Goal: Task Accomplishment & Management: Manage account settings

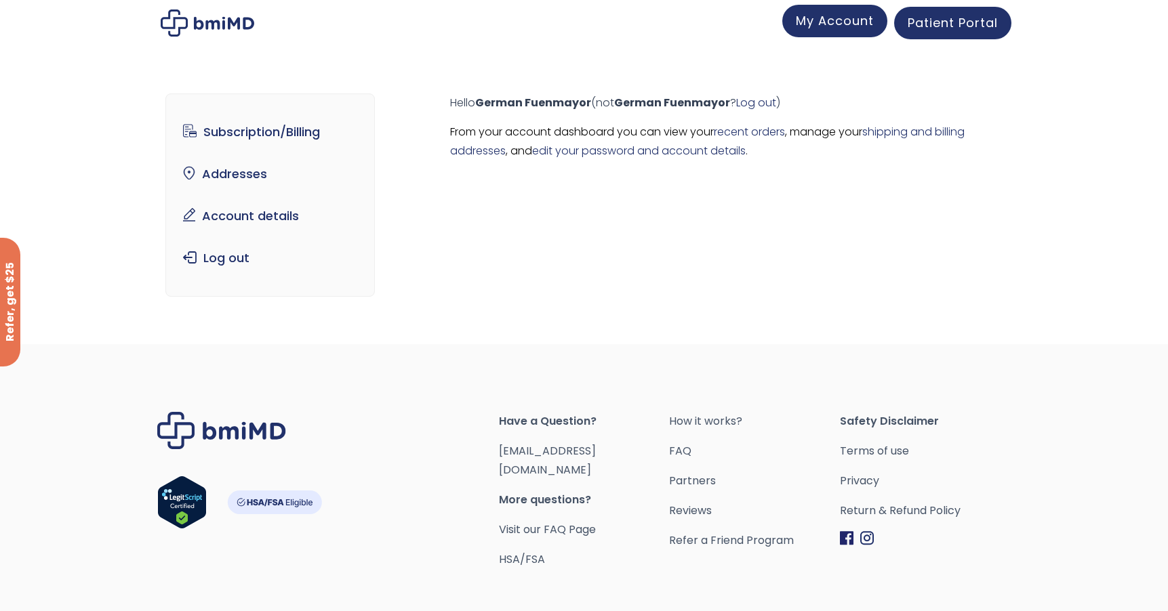
click at [830, 21] on span "My Account" at bounding box center [835, 20] width 78 height 17
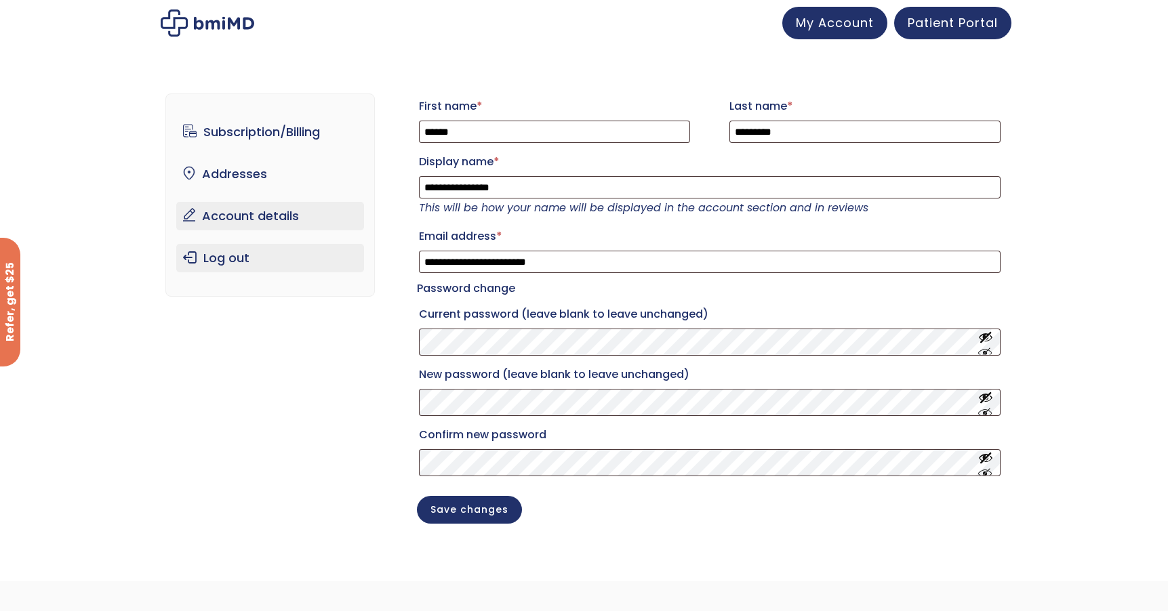
click at [262, 260] on link "Log out" at bounding box center [270, 258] width 188 height 28
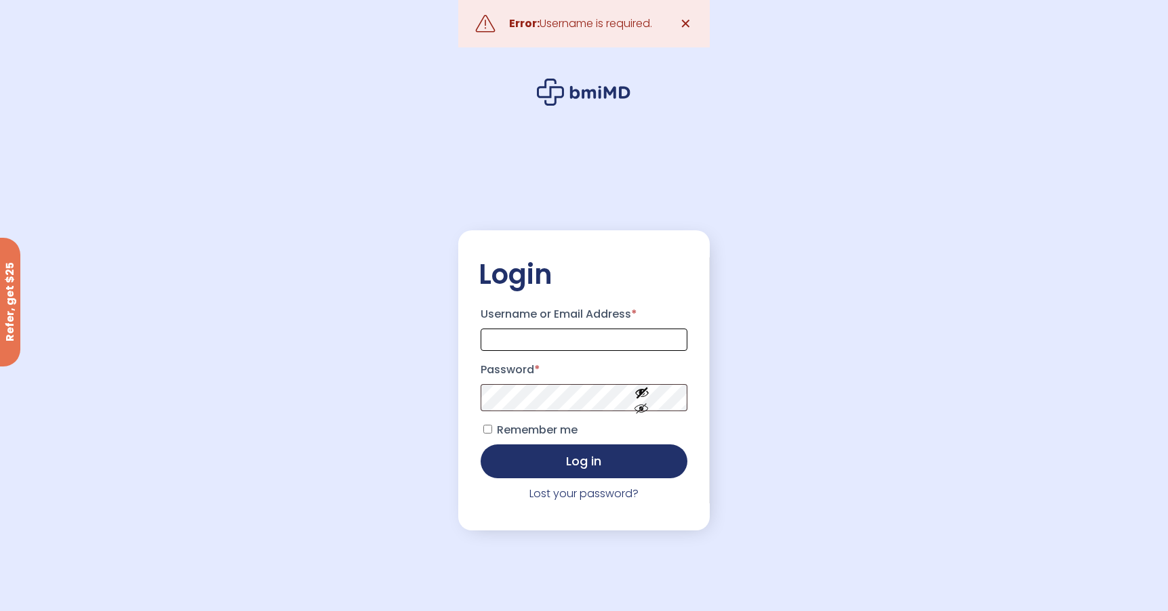
click at [548, 338] on input "Username or Email Address *" at bounding box center [583, 340] width 206 height 22
type input "**********"
click at [480, 445] on button "Log in" at bounding box center [583, 462] width 206 height 34
click at [680, 24] on span "✕" at bounding box center [686, 23] width 12 height 19
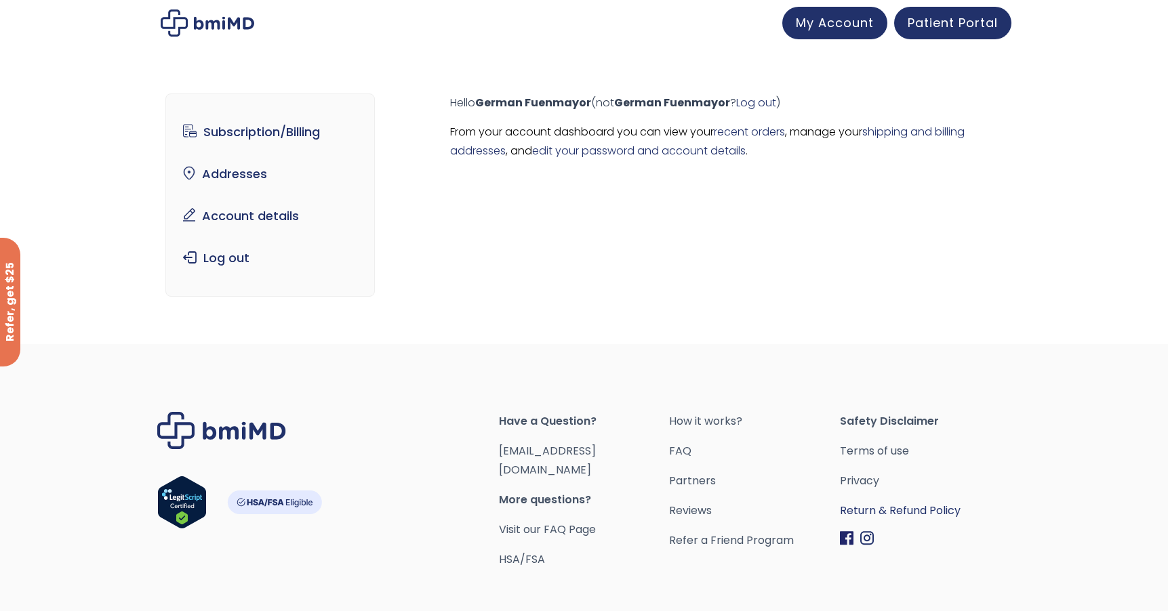
click at [867, 512] on link "Return & Refund Policy" at bounding box center [925, 510] width 171 height 19
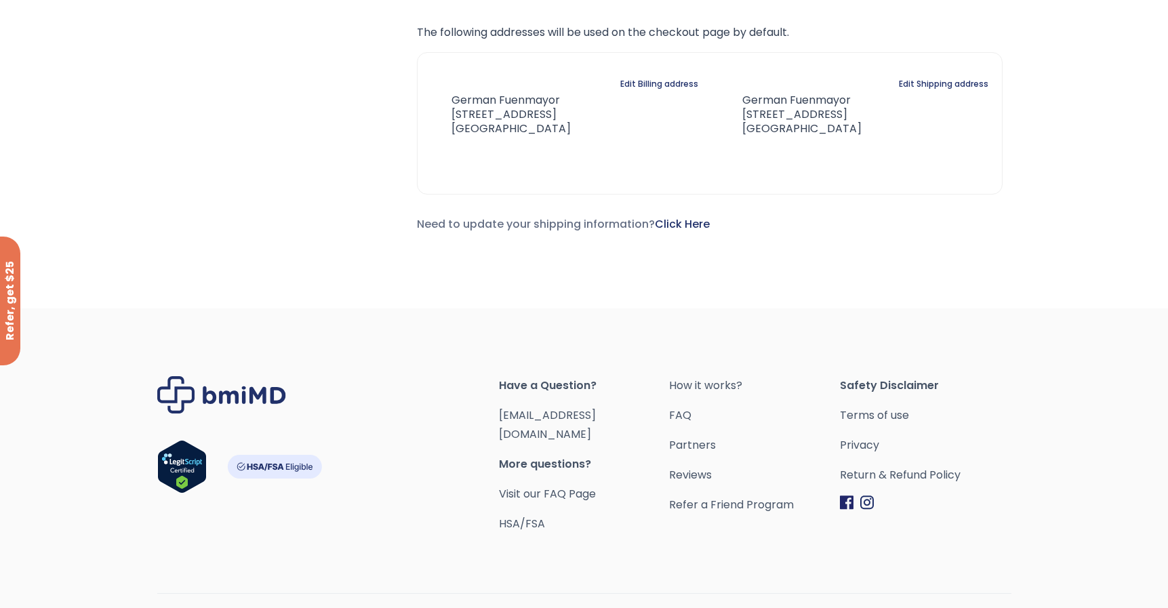
scroll to position [494, 0]
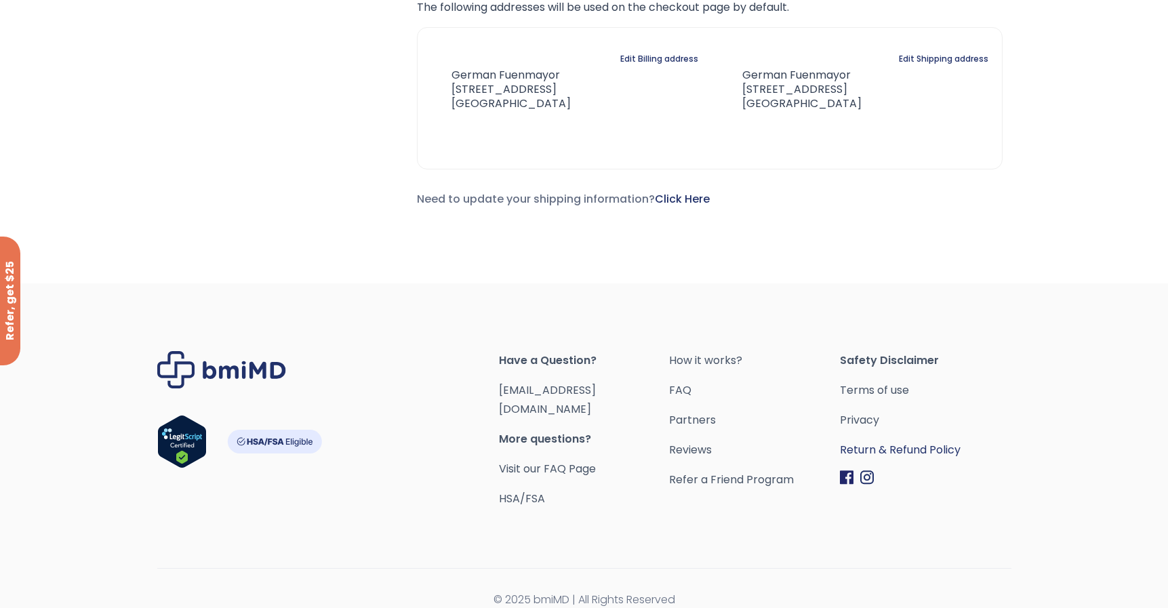
click at [869, 450] on link "Return & Refund Policy" at bounding box center [925, 449] width 171 height 19
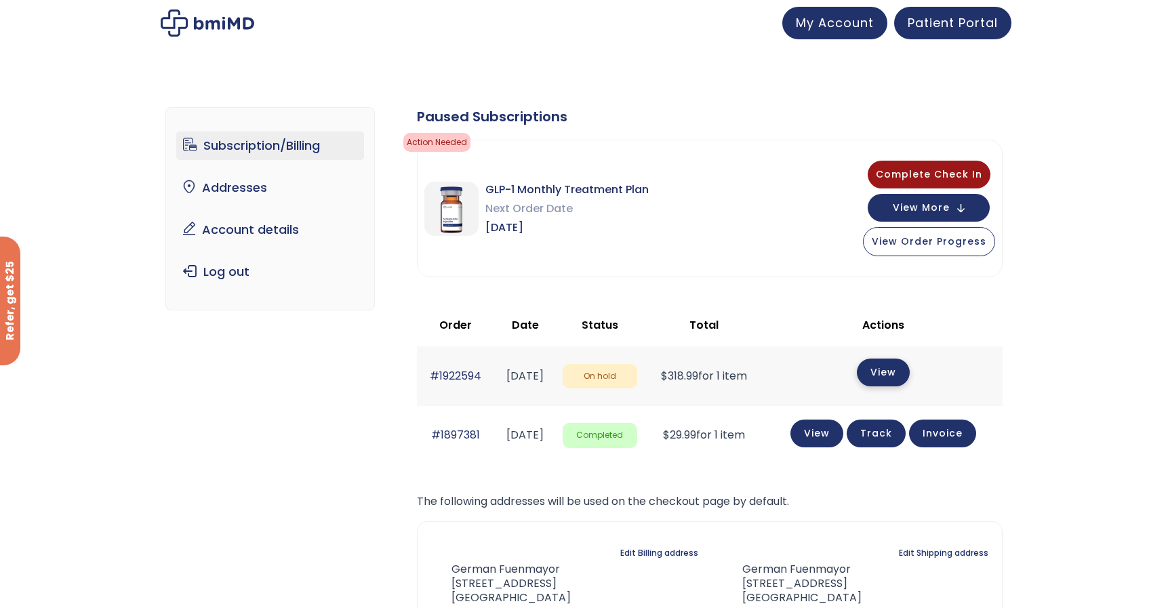
click at [875, 373] on link "View" at bounding box center [883, 372] width 53 height 28
